Goal: Information Seeking & Learning: Learn about a topic

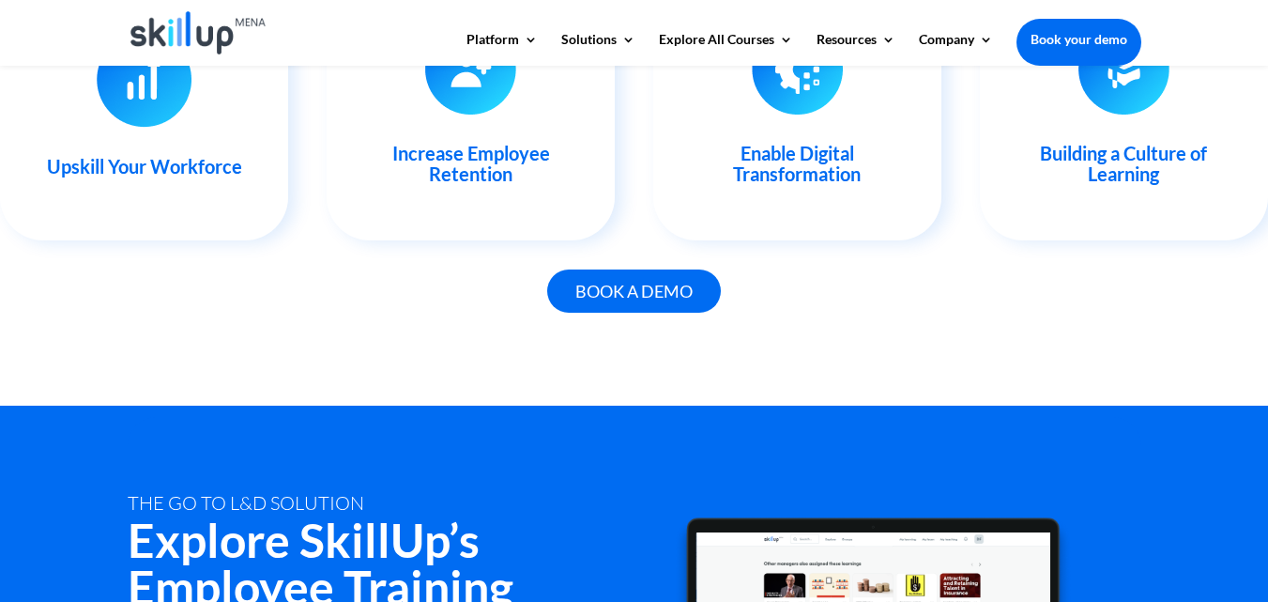
scroll to position [2027, 0]
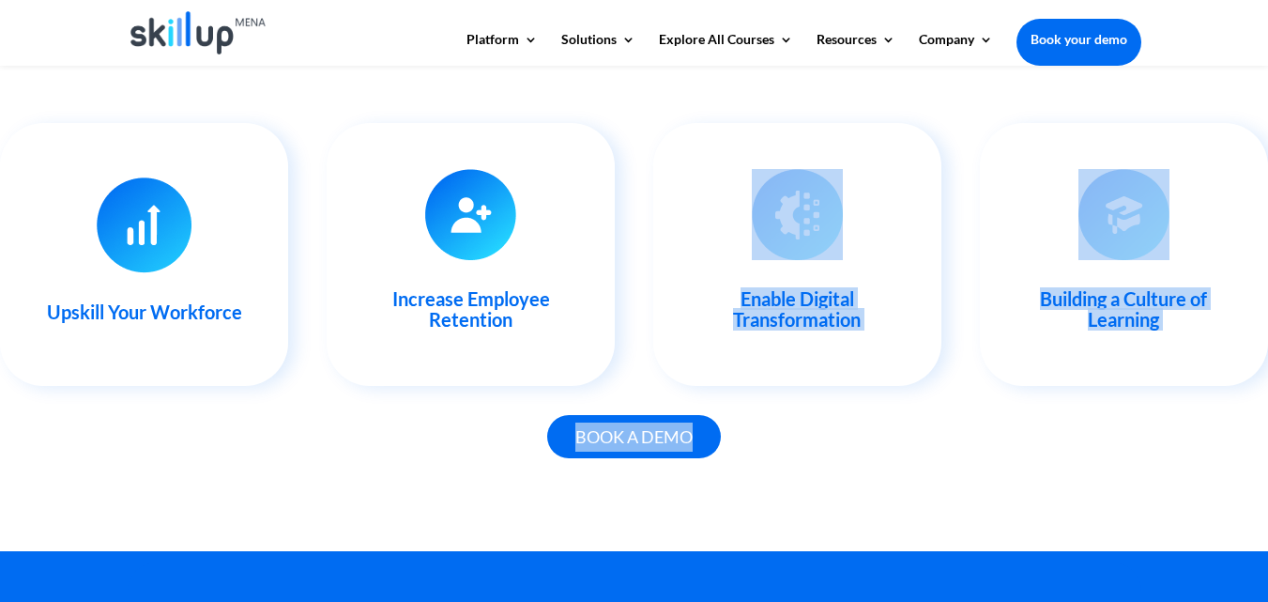
drag, startPoint x: 886, startPoint y: 344, endPoint x: 1045, endPoint y: 467, distance: 200.7
click at [1045, 467] on div "Succeed In Your Training & Development Efforts Upskill Your Workforce With our …" at bounding box center [634, 220] width 1268 height 664
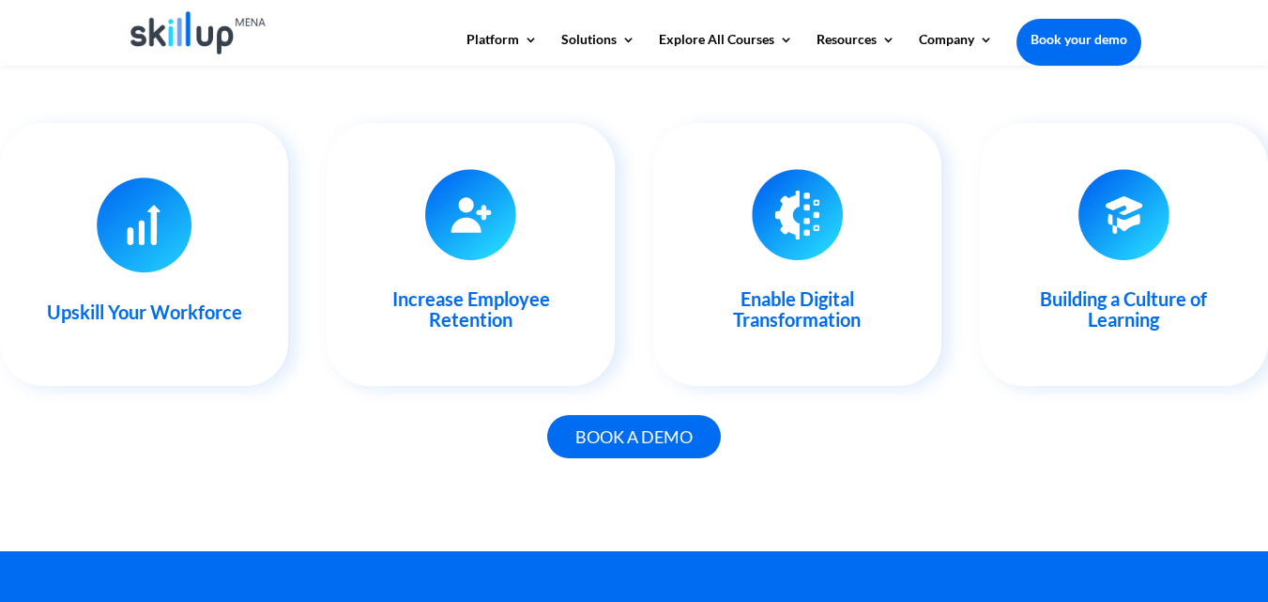
click at [1072, 464] on div "Book a demo" at bounding box center [635, 447] width 1014 height 73
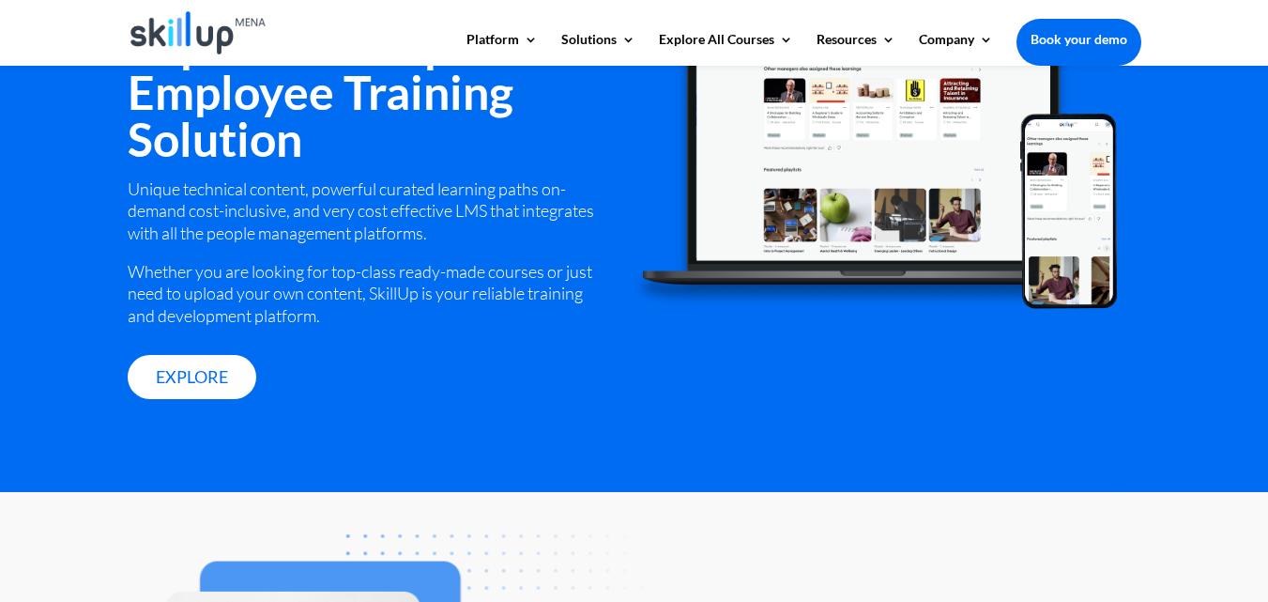
scroll to position [2929, 0]
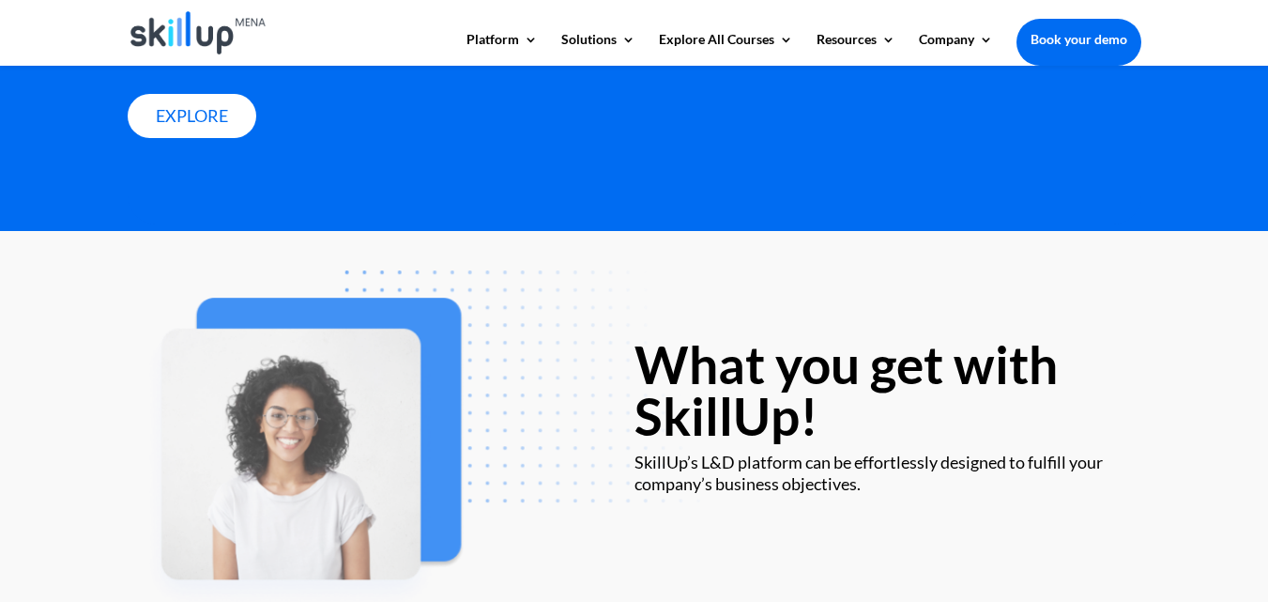
click at [504, 30] on div at bounding box center [635, 33] width 1014 height 66
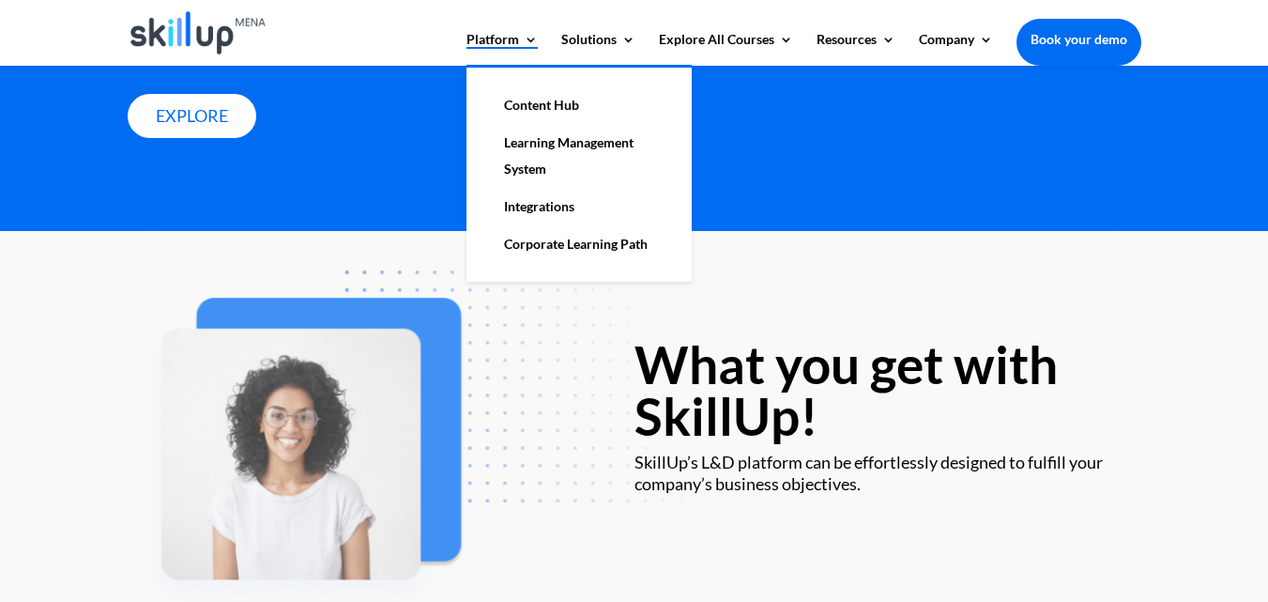
click at [502, 33] on link "Platform" at bounding box center [502, 49] width 71 height 32
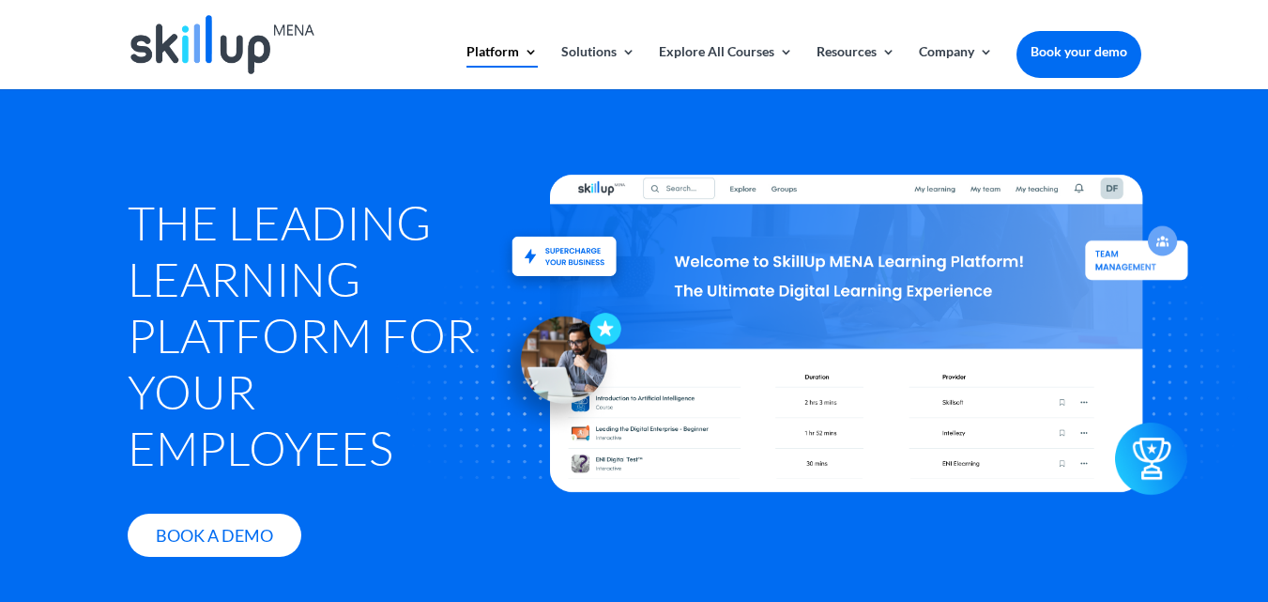
click at [944, 41] on div at bounding box center [635, 44] width 1014 height 89
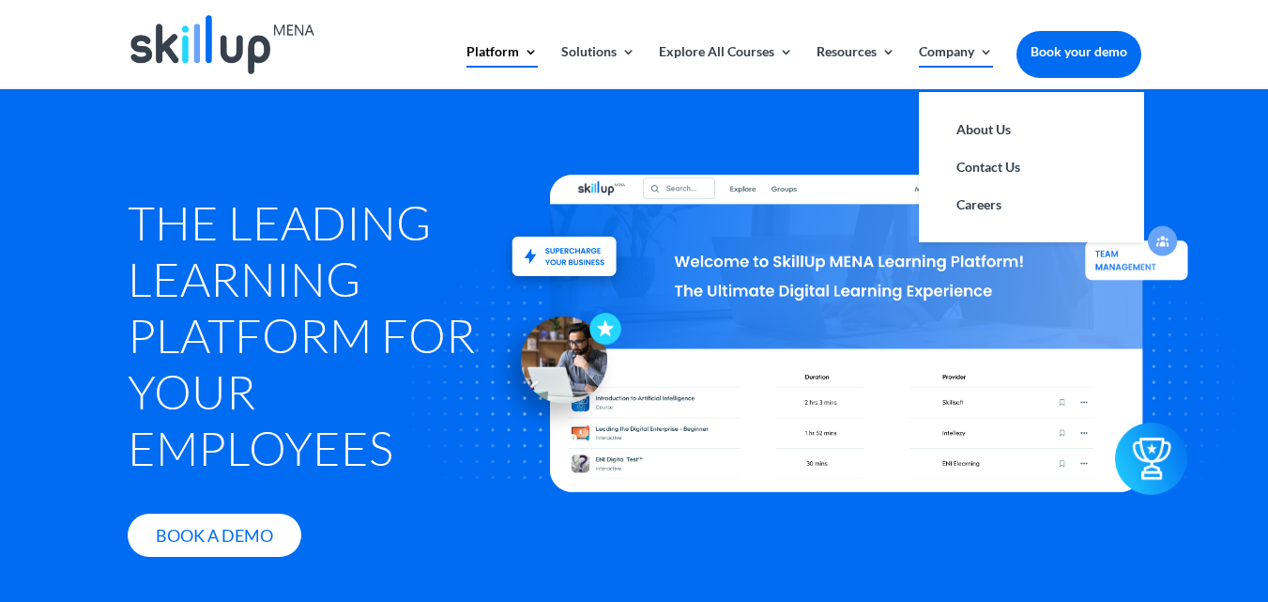
click at [945, 47] on link "Company" at bounding box center [956, 67] width 74 height 44
click at [981, 117] on link "About Us" at bounding box center [1032, 130] width 188 height 38
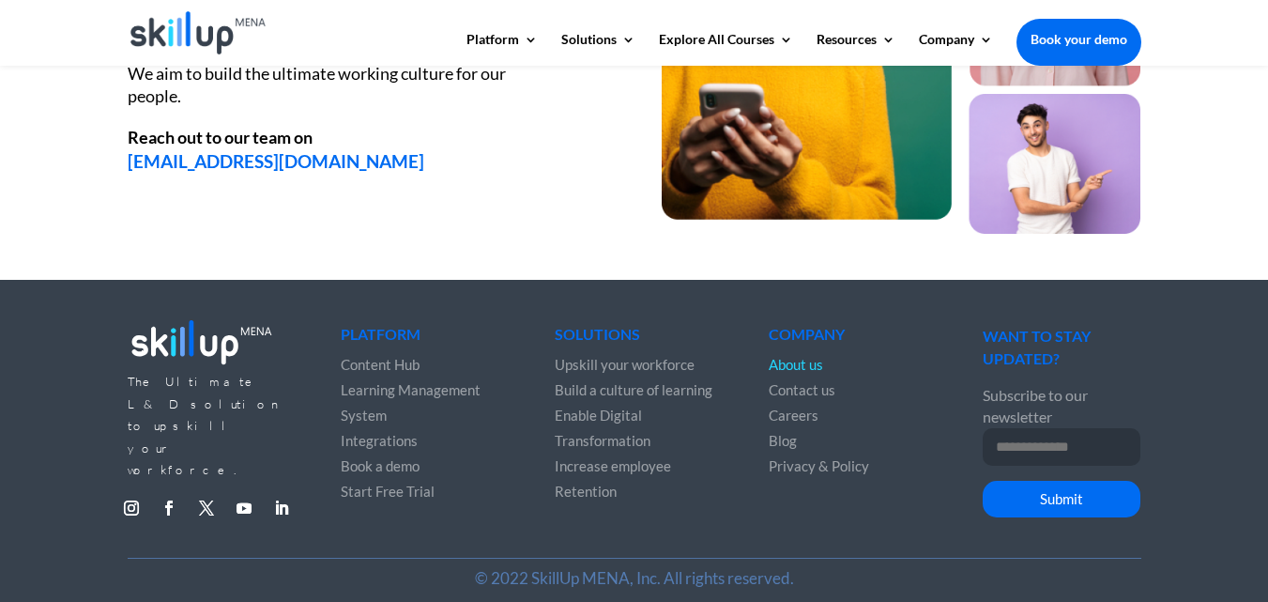
scroll to position [2694, 0]
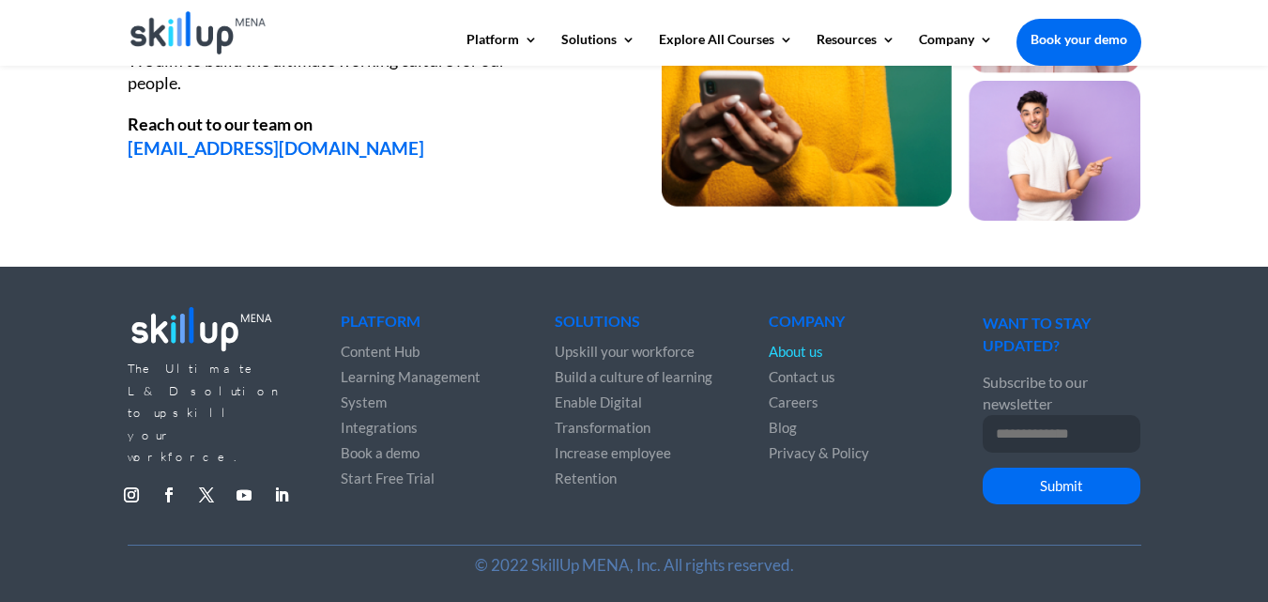
click at [625, 454] on span "Increase employee Retention" at bounding box center [613, 465] width 116 height 42
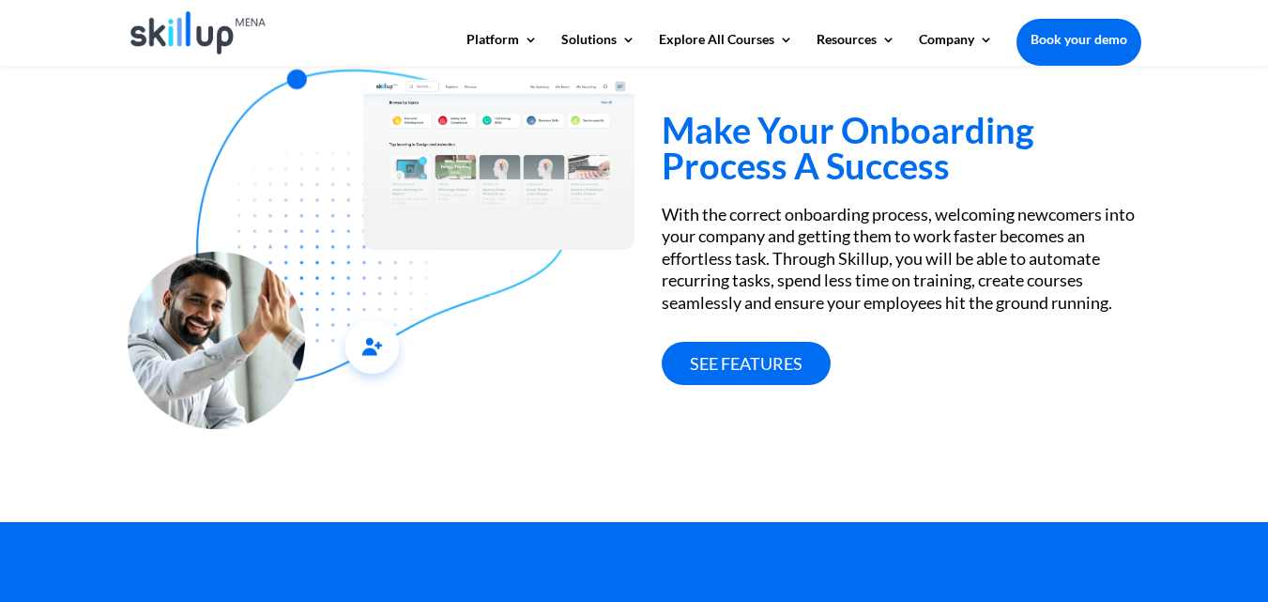
scroll to position [788, 0]
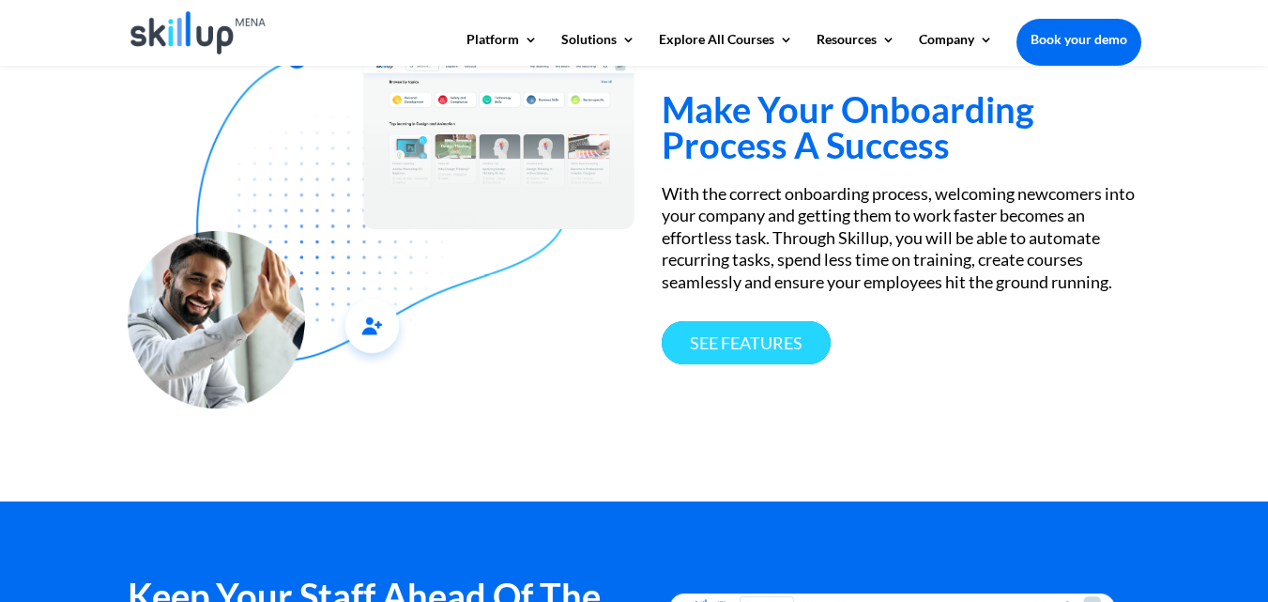
click at [787, 329] on link "See features" at bounding box center [746, 343] width 169 height 44
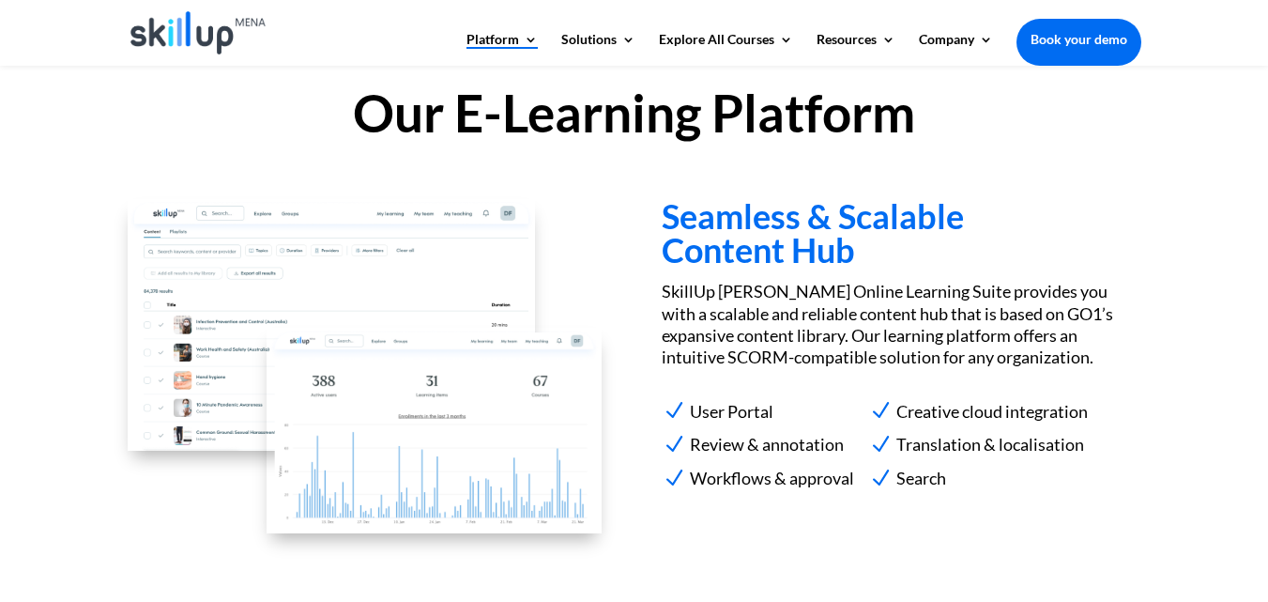
scroll to position [1802, 0]
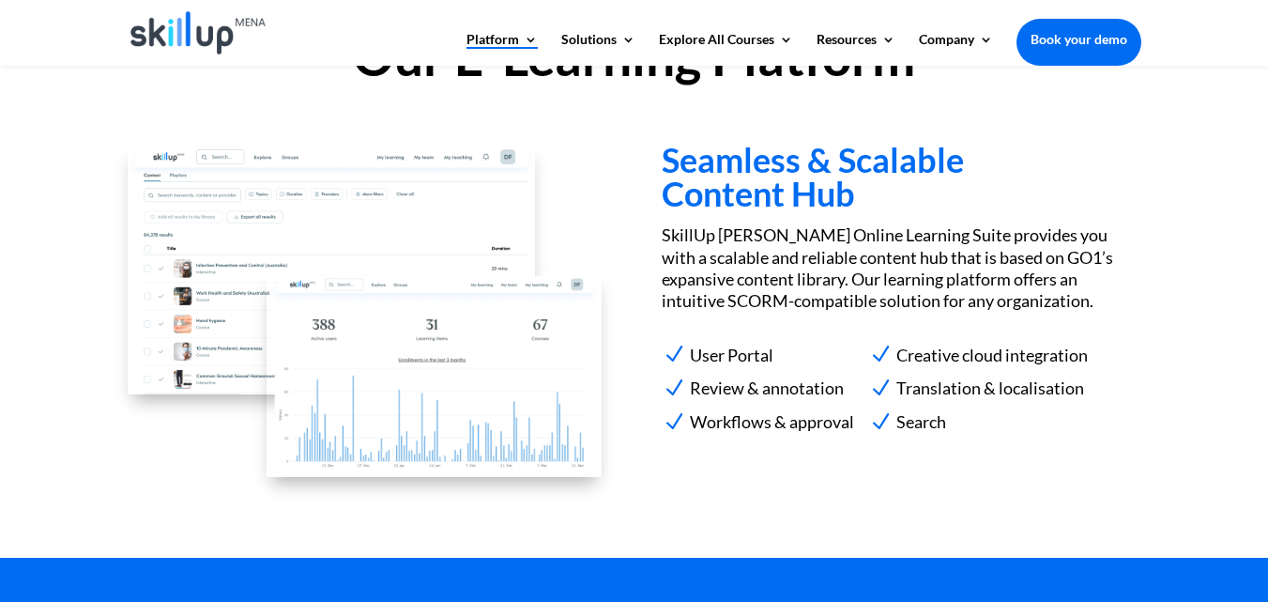
click at [1008, 434] on li "N Search" at bounding box center [978, 421] width 220 height 29
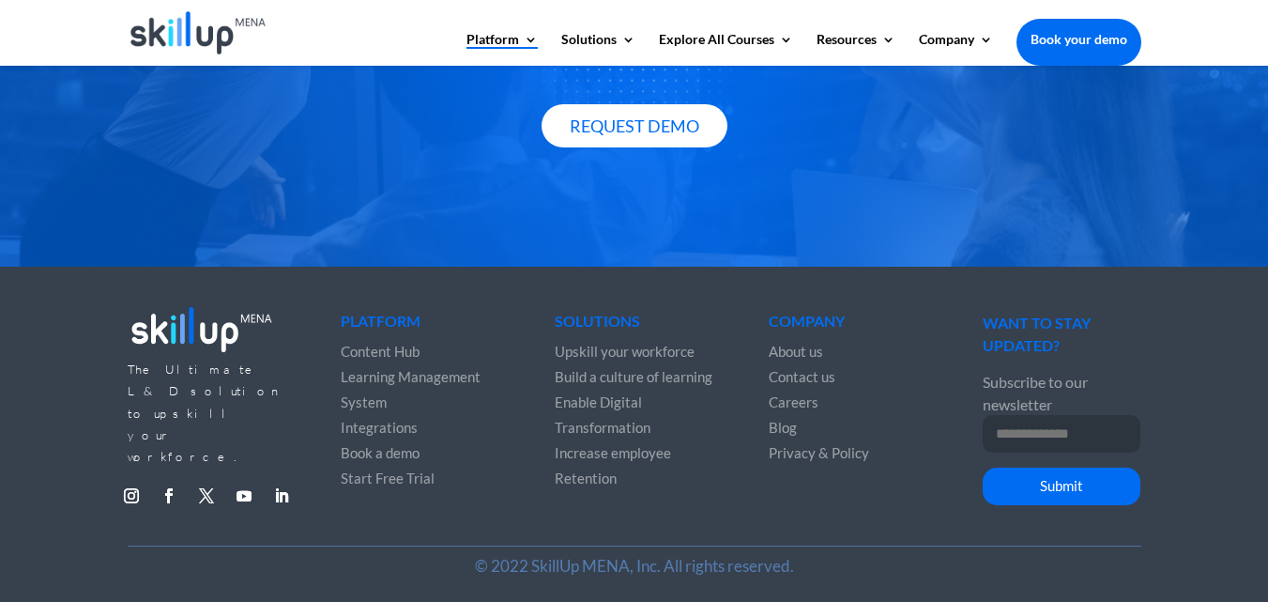
scroll to position [3531, 0]
click at [794, 343] on span "About us" at bounding box center [796, 351] width 54 height 17
